Goal: Browse casually

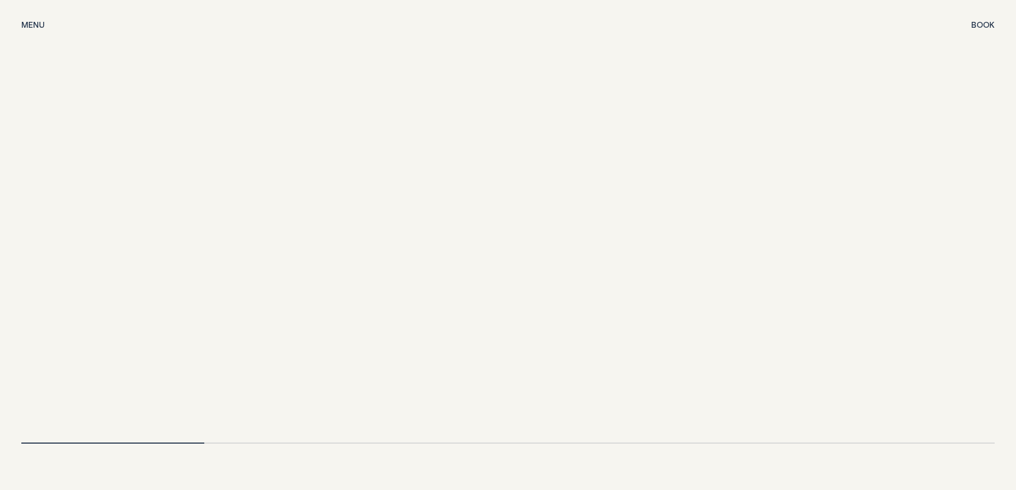
scroll to position [2399, 0]
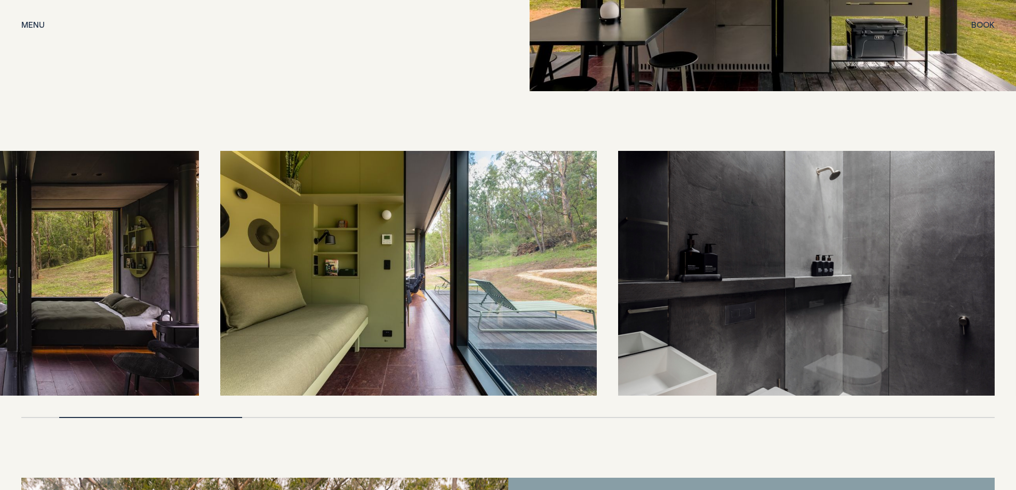
drag, startPoint x: 550, startPoint y: 292, endPoint x: 342, endPoint y: 291, distance: 208.0
click at [342, 291] on img at bounding box center [408, 273] width 376 height 245
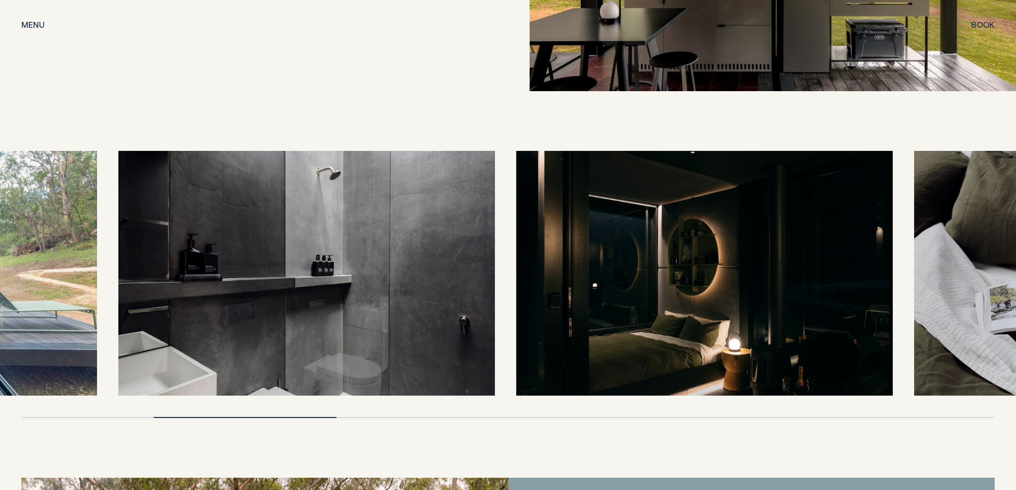
drag, startPoint x: 609, startPoint y: 283, endPoint x: 382, endPoint y: 283, distance: 227.2
click at [382, 283] on img at bounding box center [306, 273] width 376 height 245
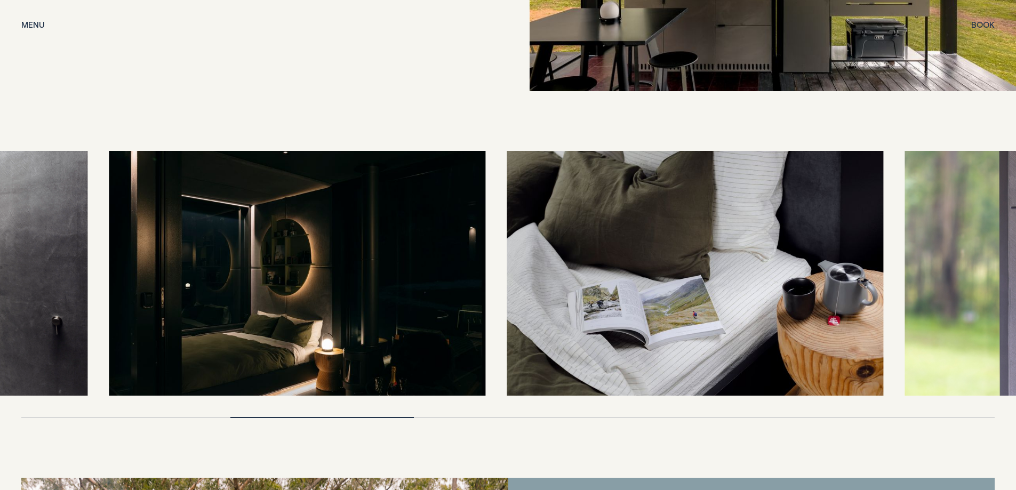
drag, startPoint x: 497, startPoint y: 268, endPoint x: 284, endPoint y: 268, distance: 213.8
click at [284, 268] on img at bounding box center [297, 273] width 376 height 245
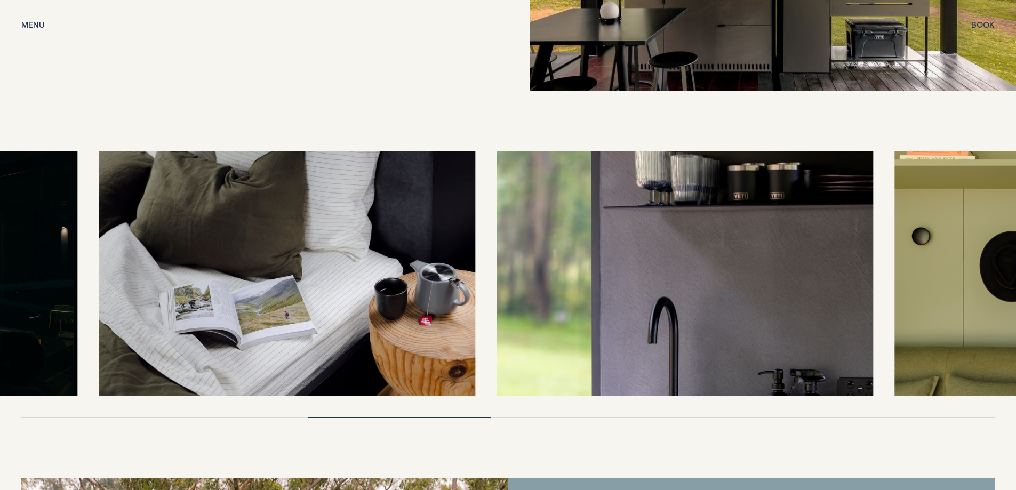
drag, startPoint x: 672, startPoint y: 268, endPoint x: 326, endPoint y: 270, distance: 346.6
click at [326, 270] on img at bounding box center [287, 273] width 376 height 245
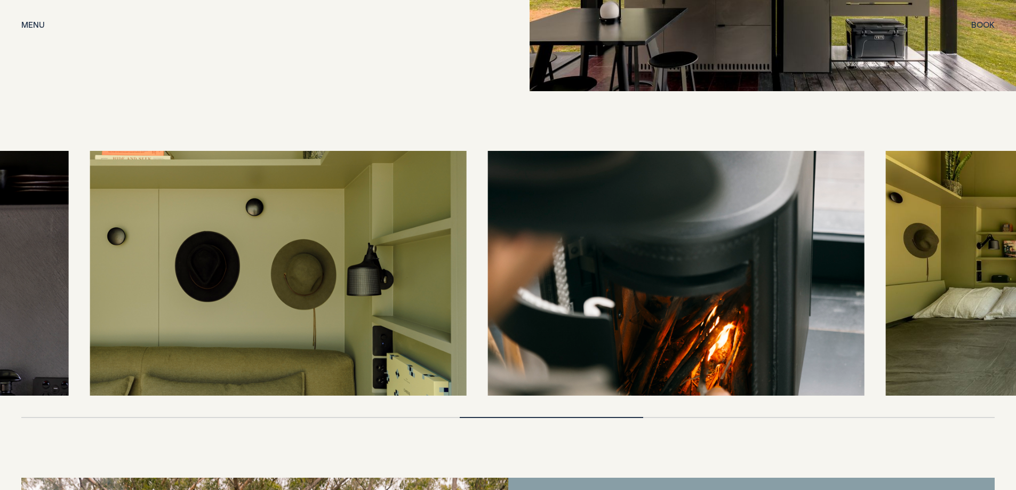
drag, startPoint x: 654, startPoint y: 282, endPoint x: 391, endPoint y: 283, distance: 262.9
click at [391, 283] on img at bounding box center [278, 273] width 376 height 245
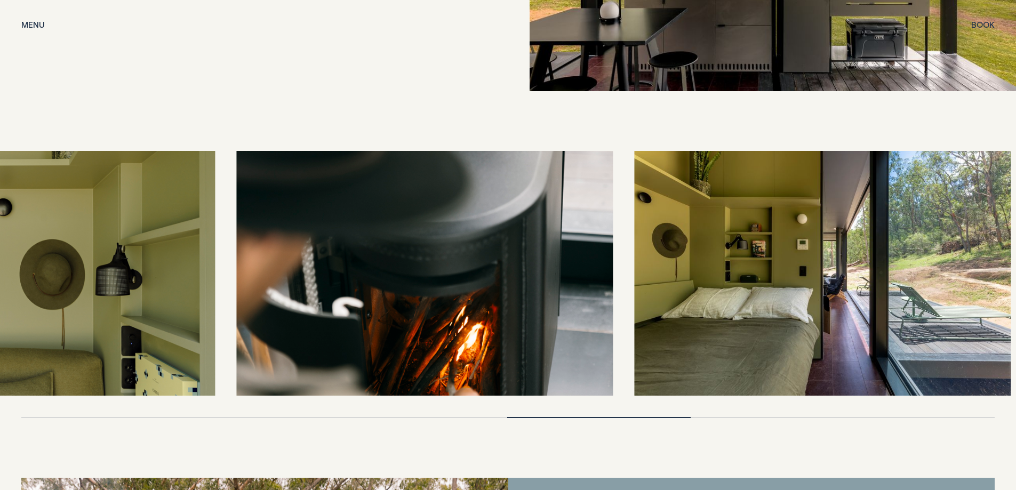
drag, startPoint x: 506, startPoint y: 262, endPoint x: 389, endPoint y: 270, distance: 117.1
click at [389, 270] on img at bounding box center [424, 273] width 376 height 245
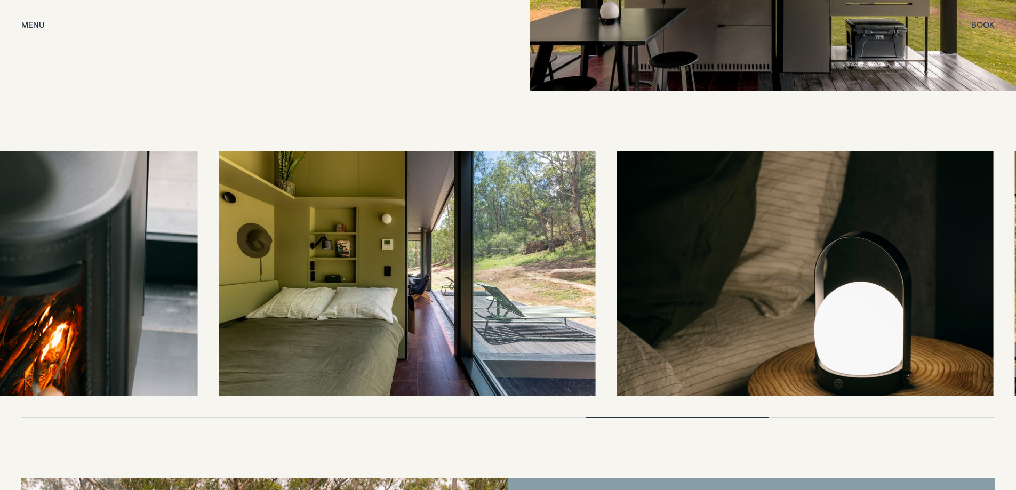
drag, startPoint x: 693, startPoint y: 274, endPoint x: 445, endPoint y: 279, distance: 248.0
click at [445, 279] on img at bounding box center [407, 273] width 376 height 245
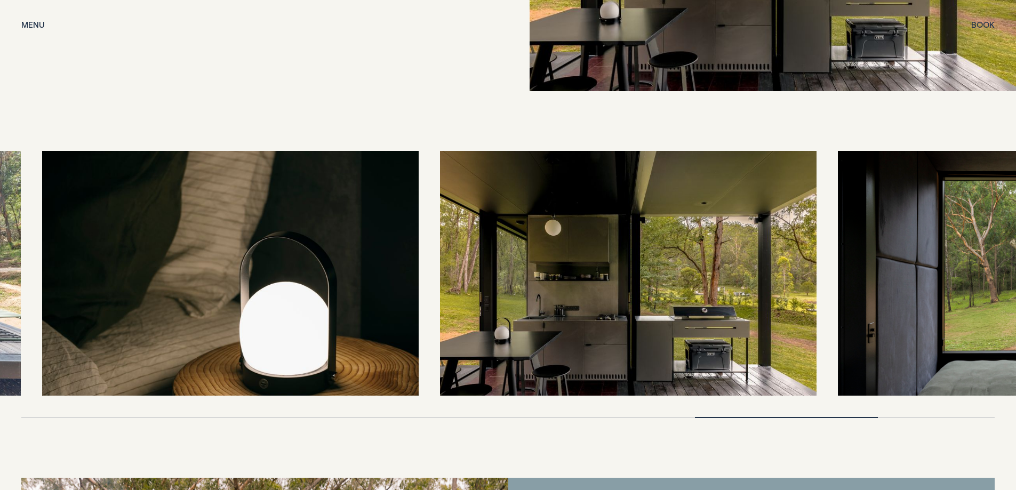
drag, startPoint x: 908, startPoint y: 280, endPoint x: 525, endPoint y: 283, distance: 383.4
click at [525, 283] on img at bounding box center [628, 273] width 376 height 245
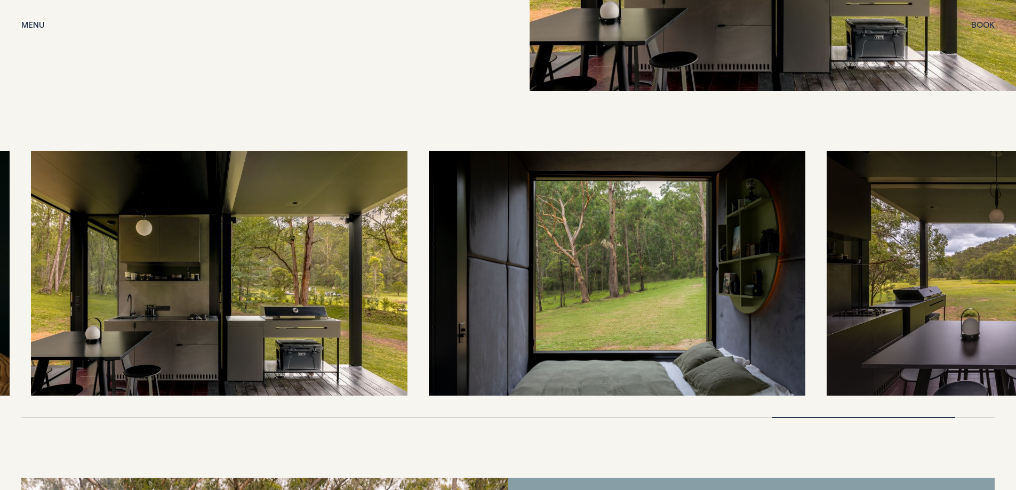
drag, startPoint x: 946, startPoint y: 282, endPoint x: 557, endPoint y: 288, distance: 388.8
click at [557, 288] on img at bounding box center [617, 273] width 376 height 245
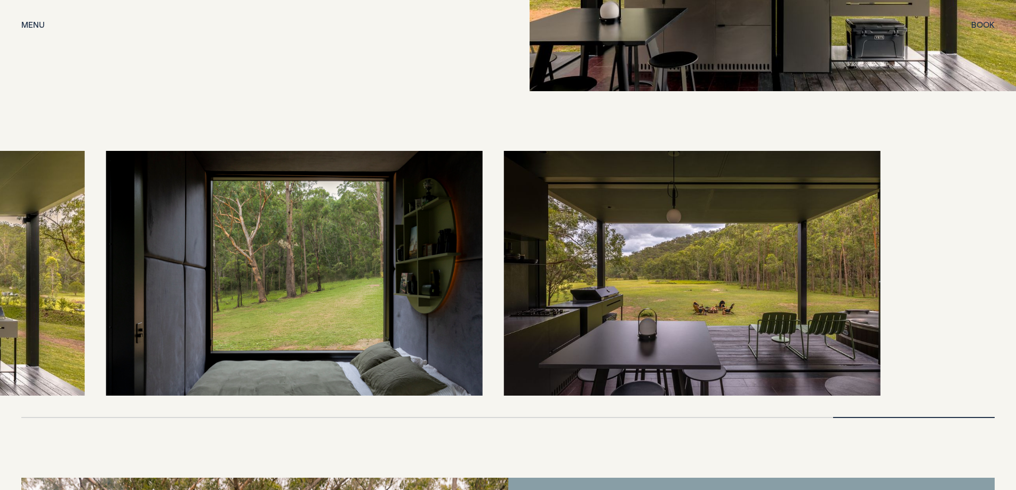
drag, startPoint x: 890, startPoint y: 300, endPoint x: 541, endPoint y: 322, distance: 349.9
click at [541, 322] on img at bounding box center [692, 273] width 376 height 245
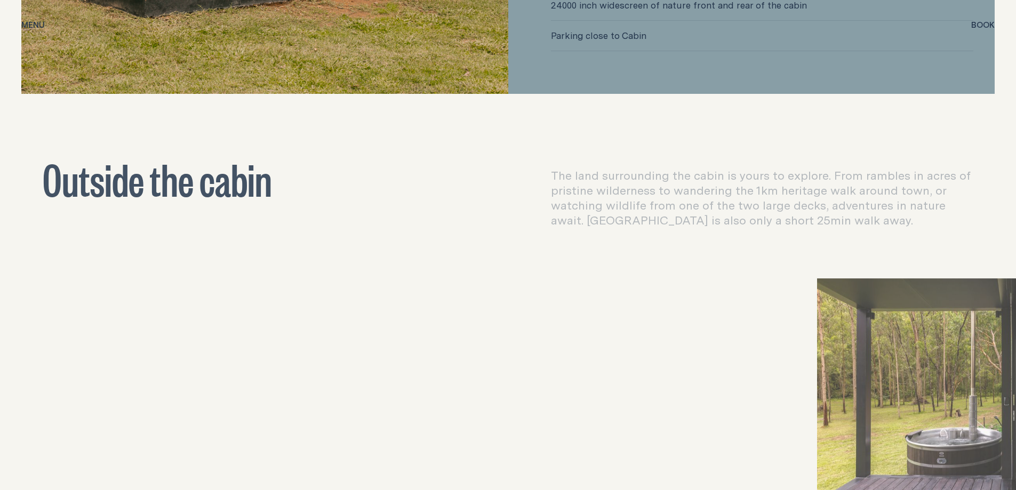
scroll to position [3519, 0]
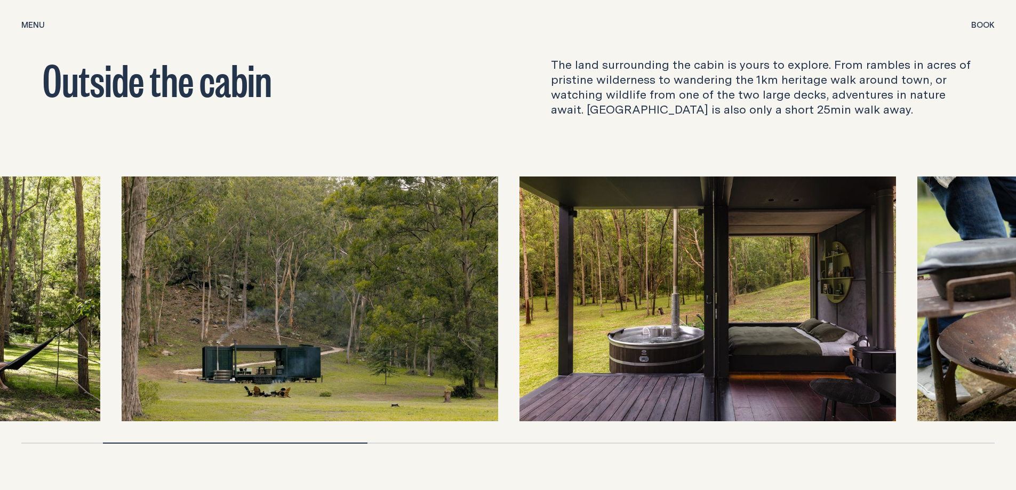
drag, startPoint x: 532, startPoint y: 326, endPoint x: 234, endPoint y: 336, distance: 298.2
click at [234, 336] on img at bounding box center [310, 298] width 376 height 245
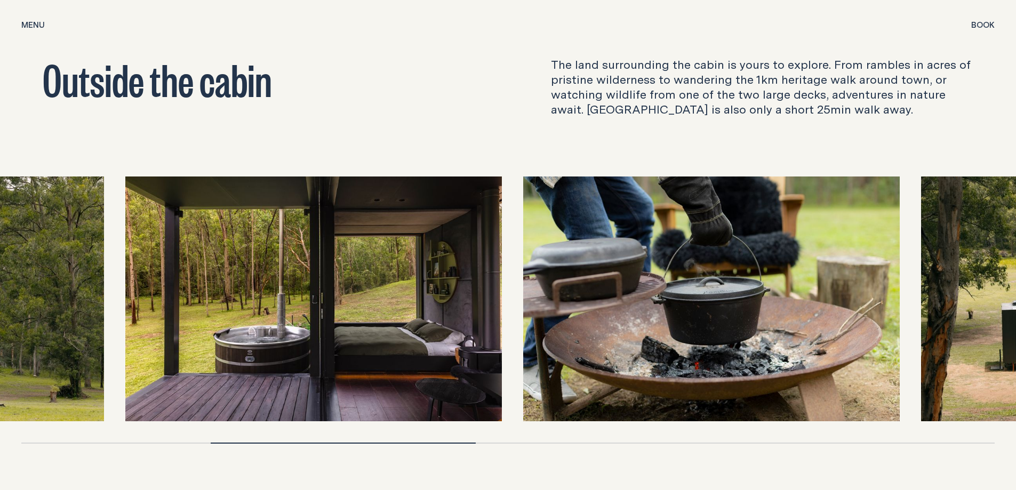
drag, startPoint x: 748, startPoint y: 312, endPoint x: 449, endPoint y: 325, distance: 299.4
click at [449, 325] on img at bounding box center [313, 298] width 376 height 245
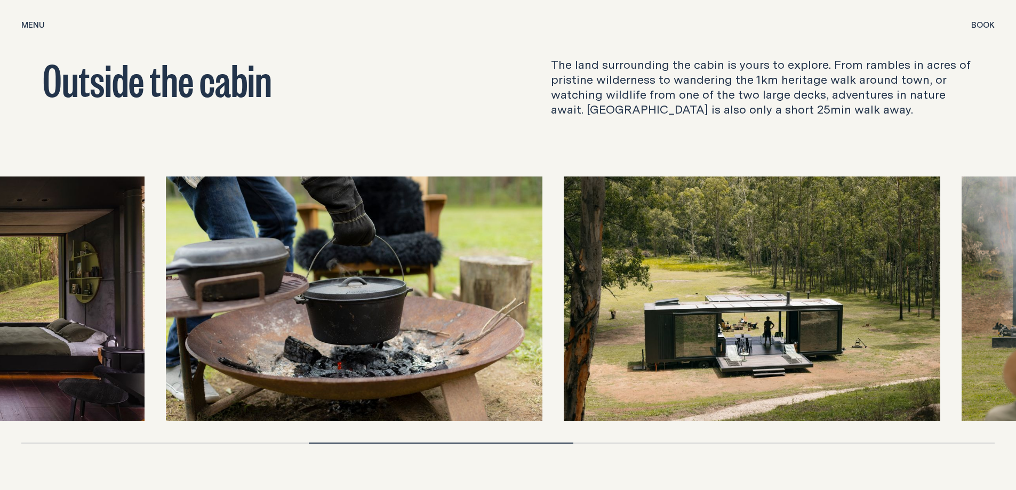
drag, startPoint x: 669, startPoint y: 307, endPoint x: 430, endPoint y: 316, distance: 239.1
click at [430, 316] on img at bounding box center [354, 298] width 376 height 245
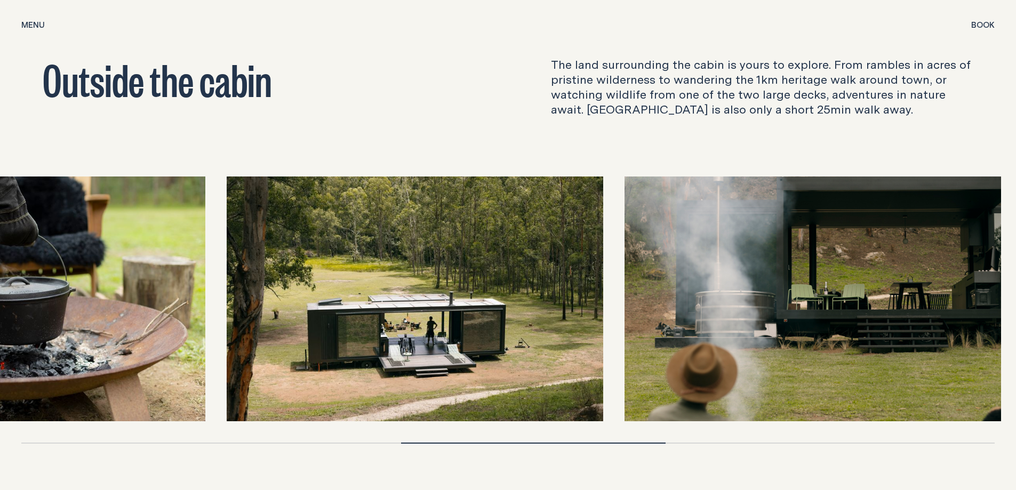
drag, startPoint x: 743, startPoint y: 317, endPoint x: 549, endPoint y: 339, distance: 195.4
click at [549, 339] on img at bounding box center [415, 298] width 376 height 245
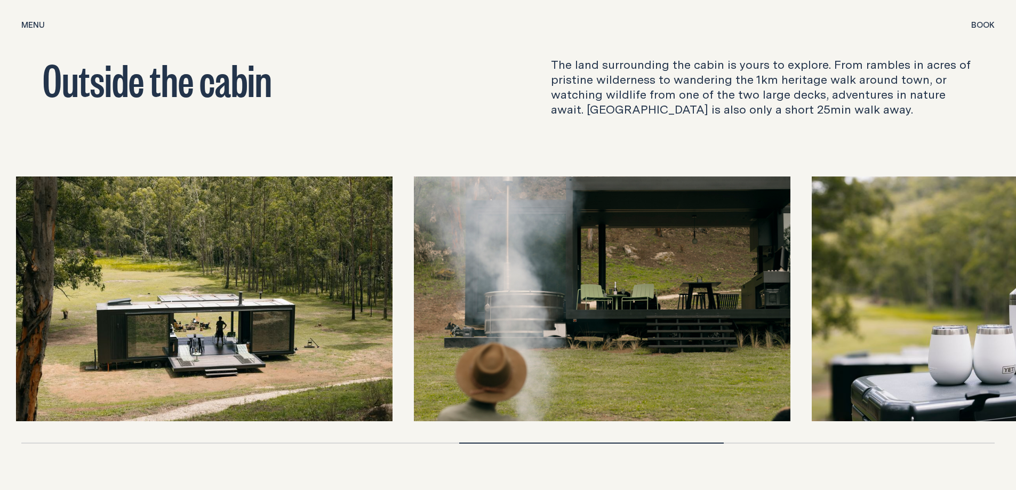
drag, startPoint x: 877, startPoint y: 311, endPoint x: 459, endPoint y: 322, distance: 417.6
click at [459, 322] on img at bounding box center [602, 298] width 376 height 245
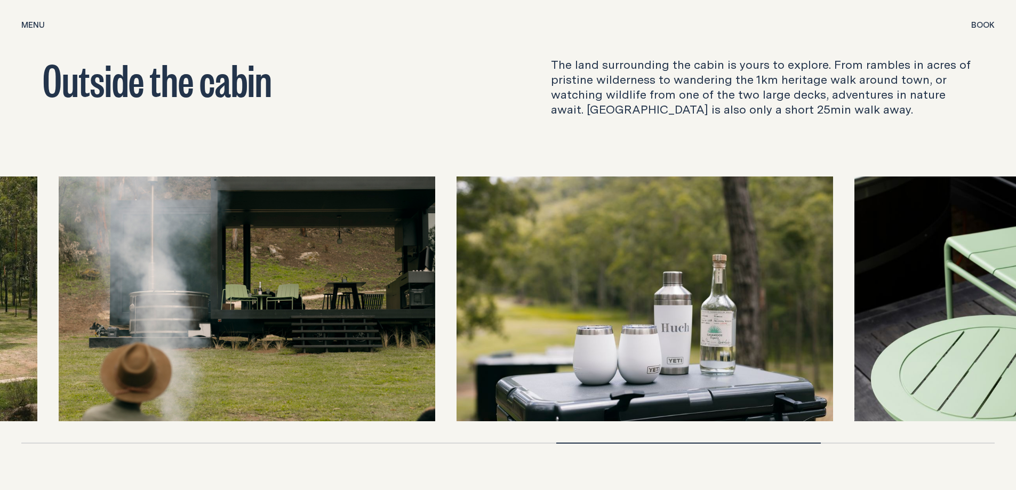
drag, startPoint x: 974, startPoint y: 323, endPoint x: 612, endPoint y: 335, distance: 361.7
click at [612, 335] on img at bounding box center [644, 298] width 376 height 245
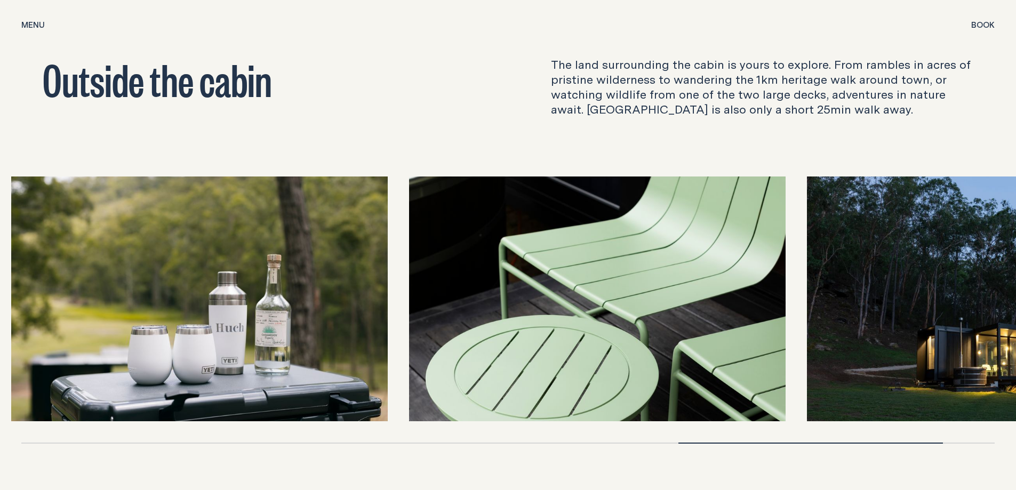
drag, startPoint x: 929, startPoint y: 328, endPoint x: 491, endPoint y: 325, distance: 438.9
click at [491, 325] on img at bounding box center [597, 298] width 376 height 245
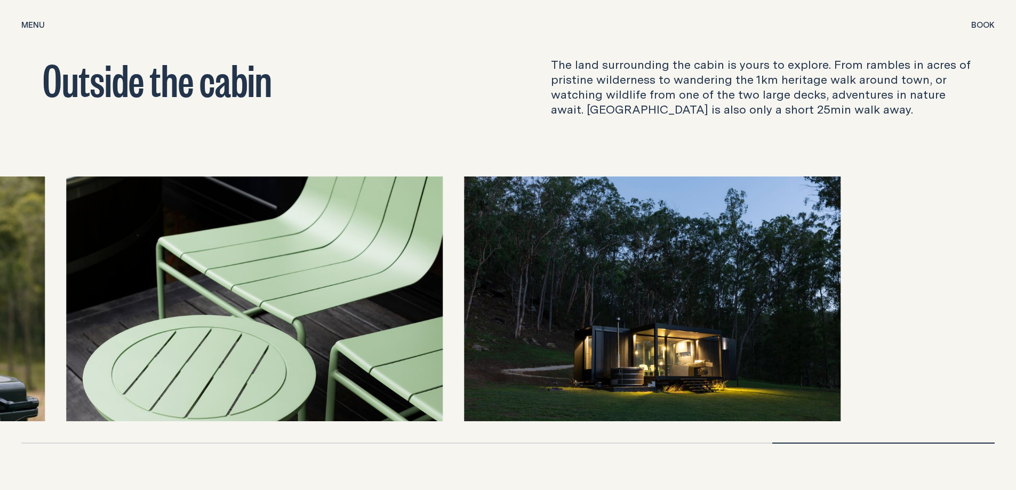
drag, startPoint x: 709, startPoint y: 323, endPoint x: 488, endPoint y: 322, distance: 220.8
click at [488, 322] on img at bounding box center [652, 298] width 376 height 245
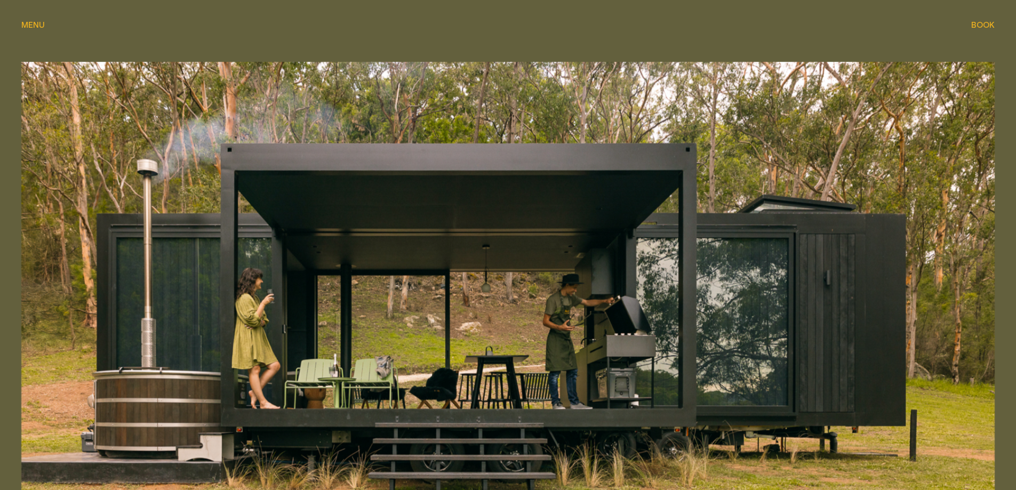
scroll to position [320, 0]
